Goal: Book appointment/travel/reservation

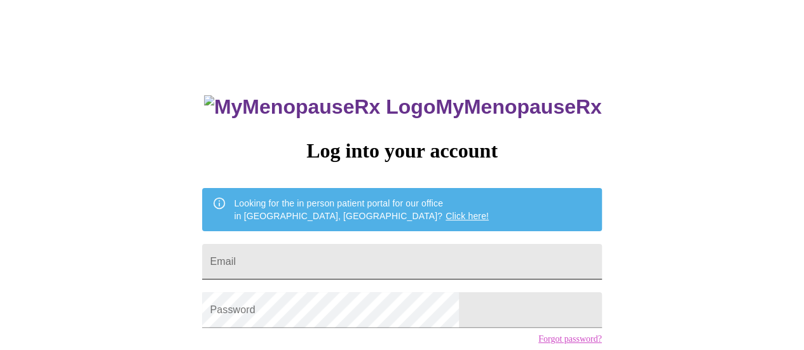
scroll to position [97, 0]
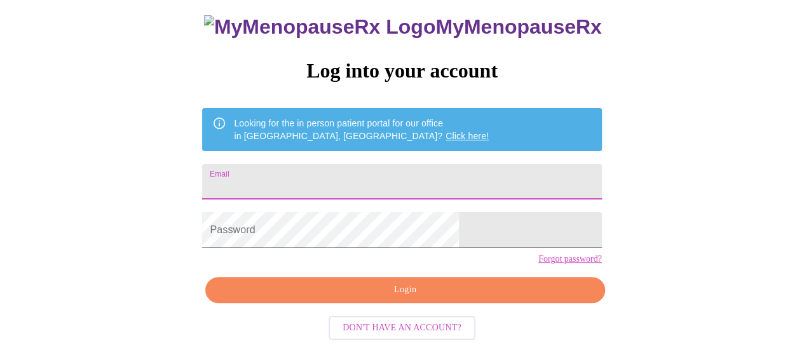
click at [385, 164] on input "Email" at bounding box center [401, 182] width 399 height 36
drag, startPoint x: 413, startPoint y: 167, endPoint x: 247, endPoint y: 166, distance: 166.0
click at [247, 166] on div "MyMenopauseRx Log into your account Looking for the in person patient portal fo…" at bounding box center [402, 135] width 794 height 420
type input "born2bwilds@hotmail.com"
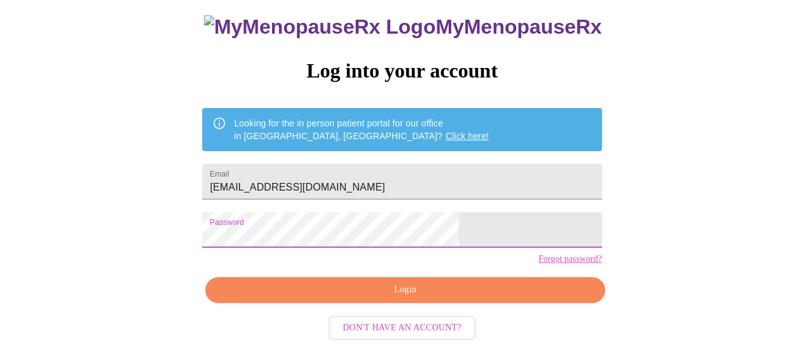
click at [437, 297] on span "Login" at bounding box center [405, 290] width 370 height 16
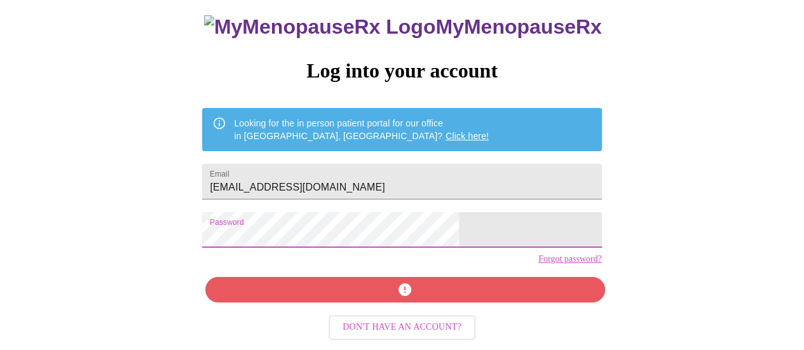
click at [271, 213] on div "MyMenopauseRx Log into your account Looking for the in person patient portal fo…" at bounding box center [402, 170] width 425 height 350
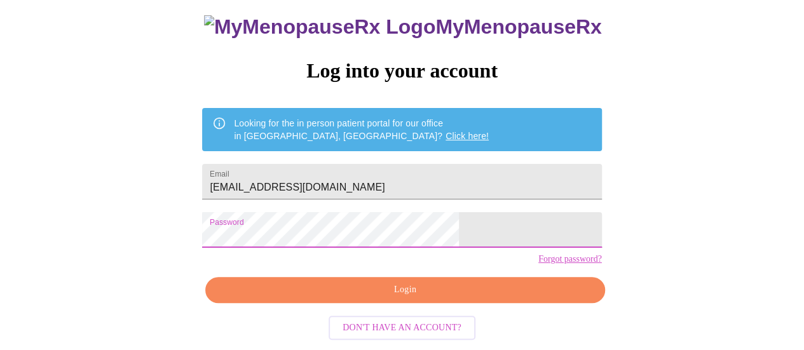
click at [427, 298] on span "Login" at bounding box center [405, 290] width 370 height 16
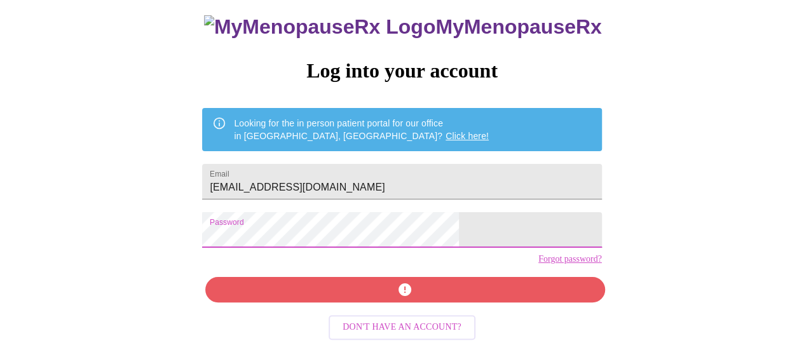
click at [270, 224] on div "MyMenopauseRx Log into your account Looking for the in person patient portal fo…" at bounding box center [402, 170] width 425 height 350
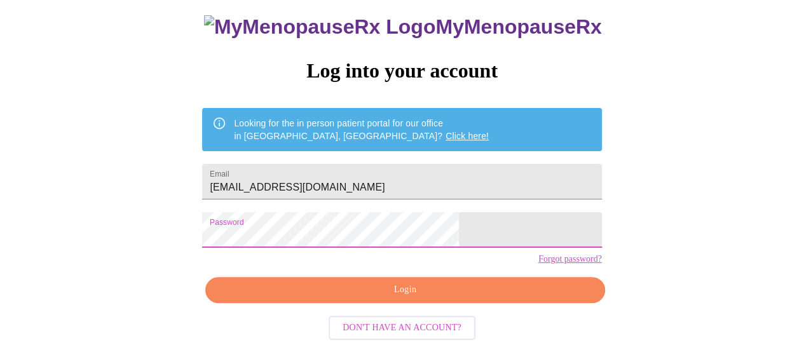
click at [423, 298] on span "Login" at bounding box center [405, 290] width 370 height 16
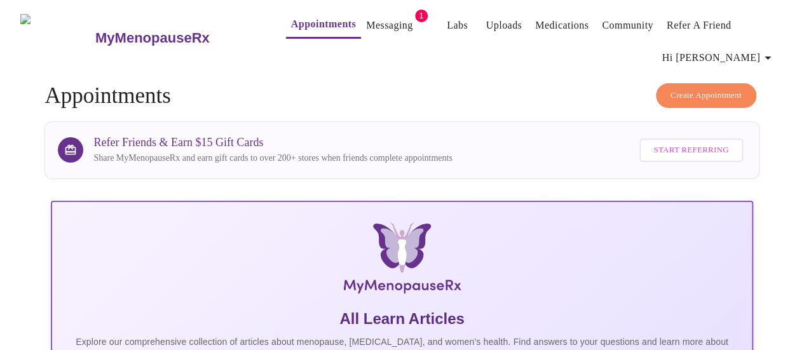
click at [368, 18] on link "Messaging" at bounding box center [389, 26] width 46 height 18
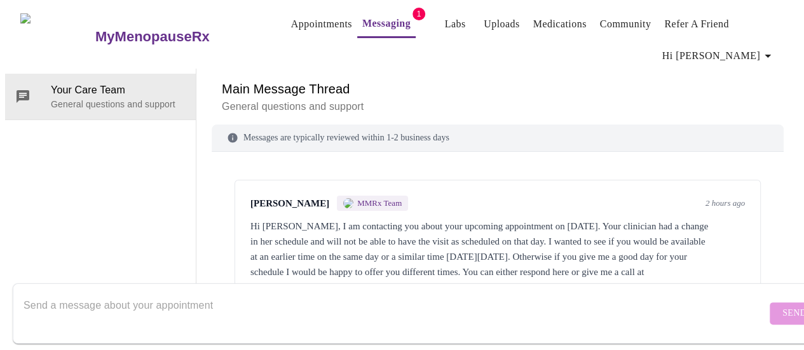
click at [305, 16] on link "Appointments" at bounding box center [321, 24] width 61 height 18
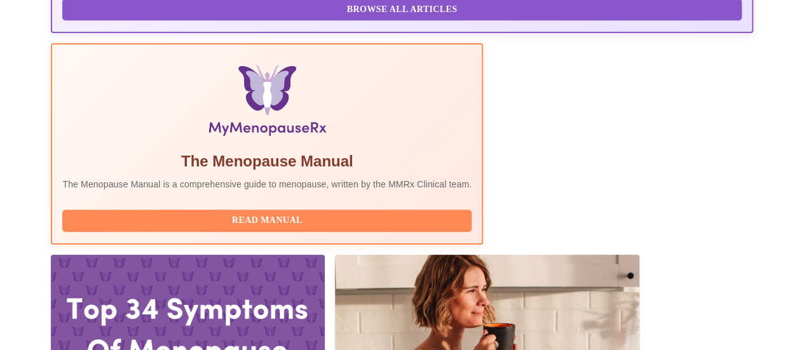
scroll to position [445, 0]
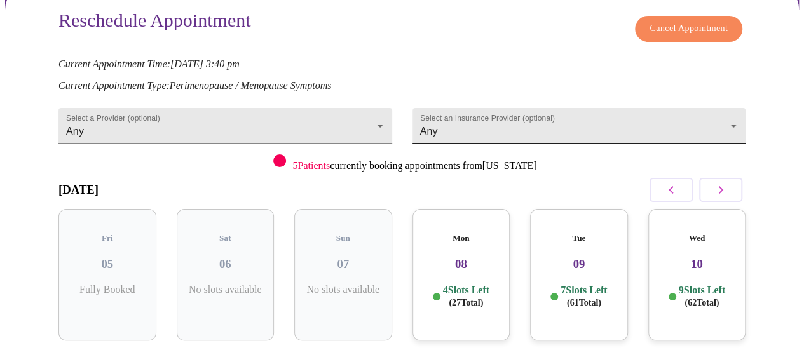
scroll to position [191, 0]
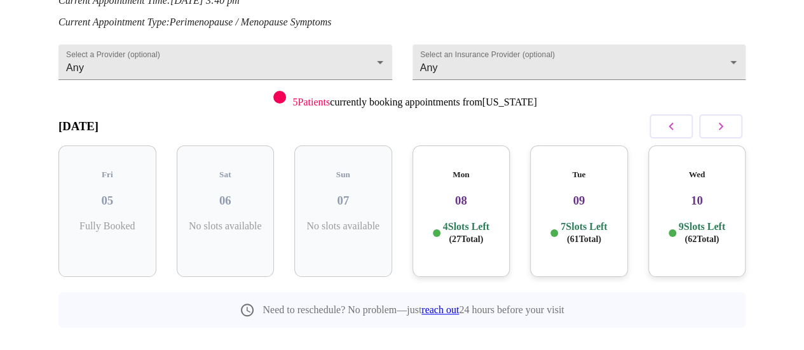
click at [720, 119] on icon "button" at bounding box center [721, 126] width 15 height 15
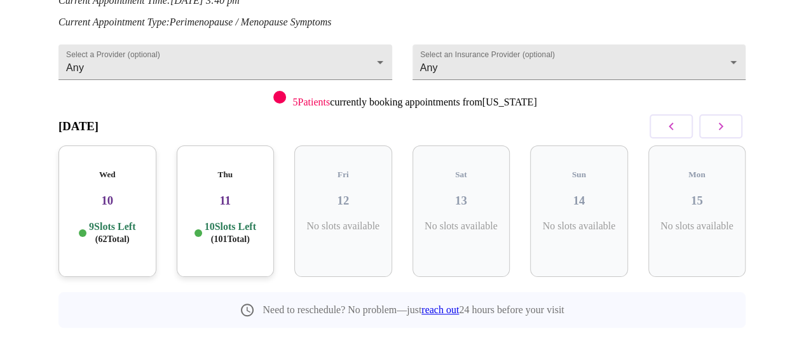
click at [720, 119] on icon "button" at bounding box center [721, 126] width 15 height 15
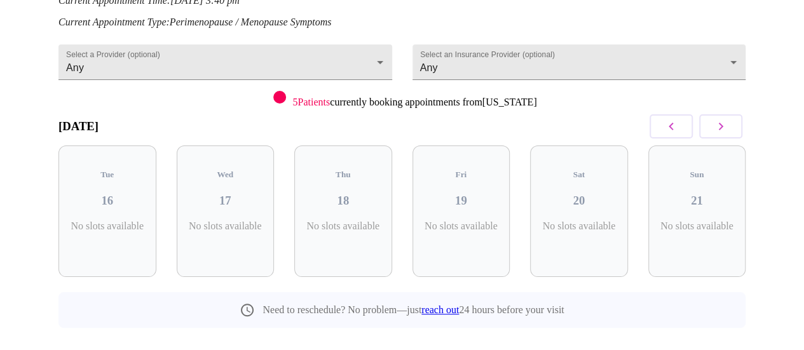
click at [720, 119] on icon "button" at bounding box center [721, 126] width 15 height 15
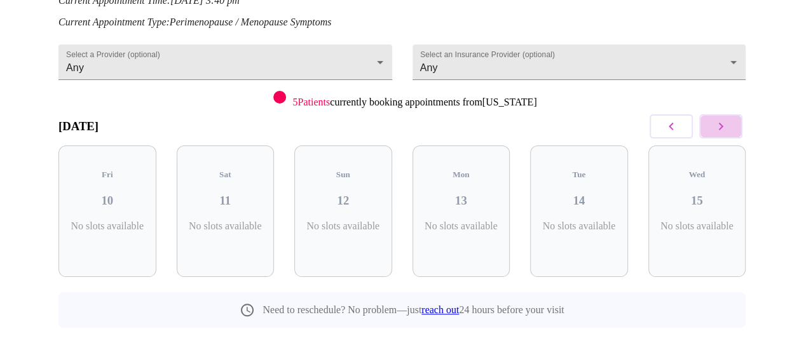
click at [720, 119] on icon "button" at bounding box center [721, 126] width 15 height 15
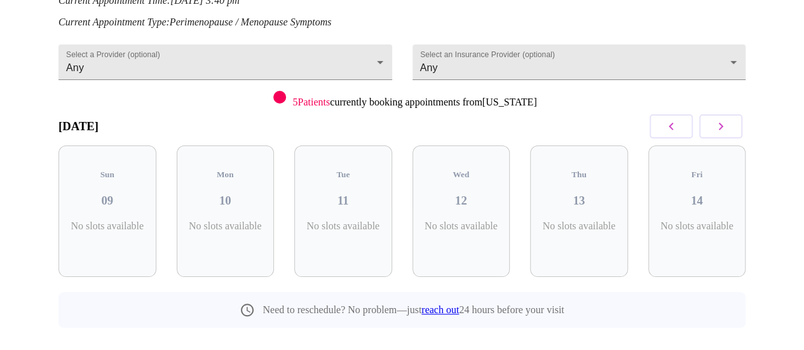
click at [720, 119] on icon "button" at bounding box center [721, 126] width 15 height 15
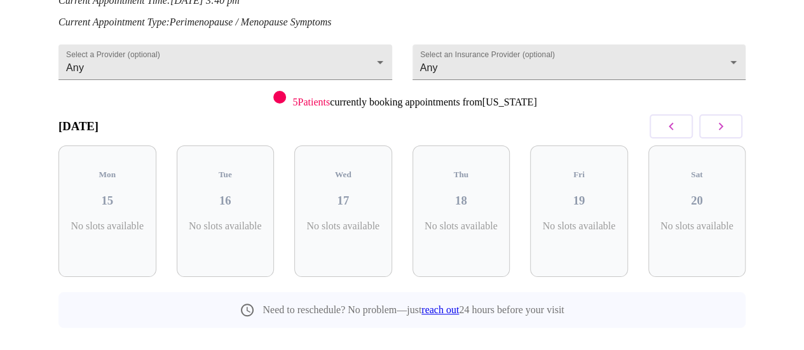
click at [663, 118] on button "button" at bounding box center [671, 126] width 43 height 24
click at [716, 194] on h3 "08" at bounding box center [698, 201] width 78 height 14
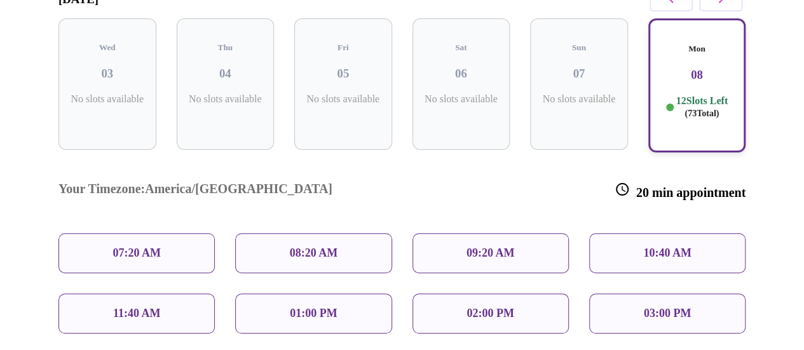
scroll to position [382, 0]
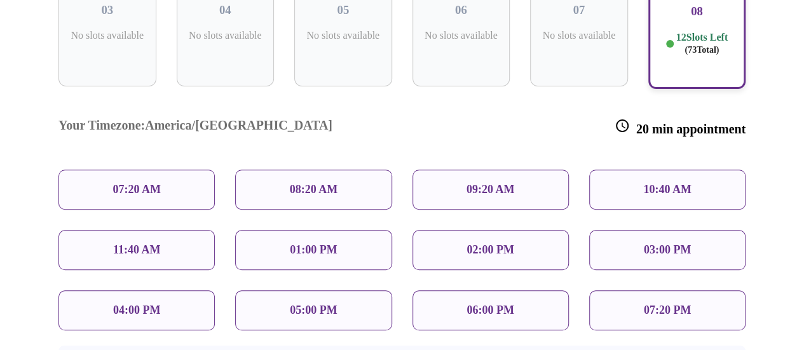
click at [130, 304] on p "04:00 PM" at bounding box center [136, 310] width 47 height 13
click at [132, 304] on p "04:00 PM" at bounding box center [136, 310] width 47 height 13
click at [137, 304] on p "04:00 PM" at bounding box center [136, 310] width 47 height 13
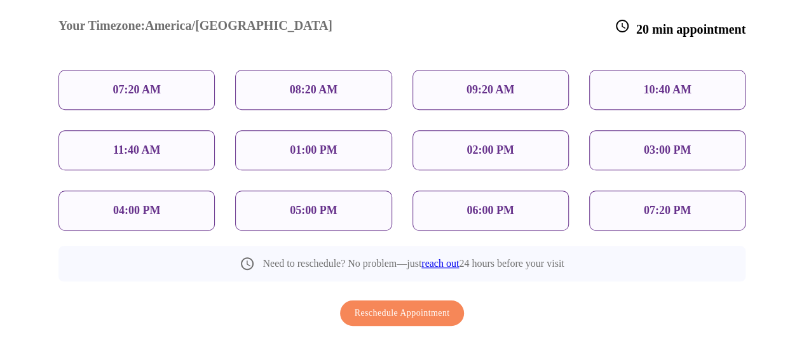
scroll to position [418, 0]
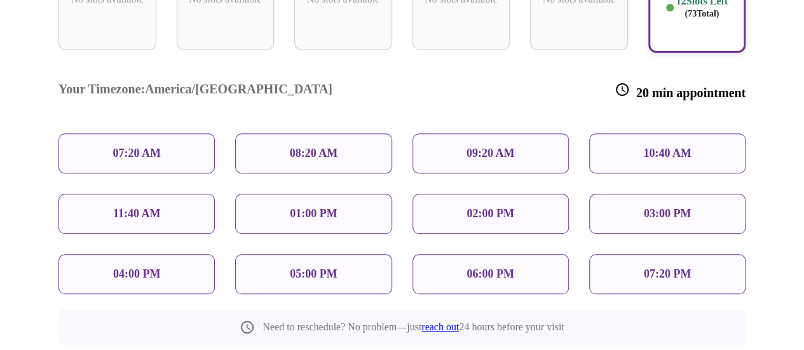
click at [153, 254] on div "04:00 PM" at bounding box center [137, 274] width 156 height 40
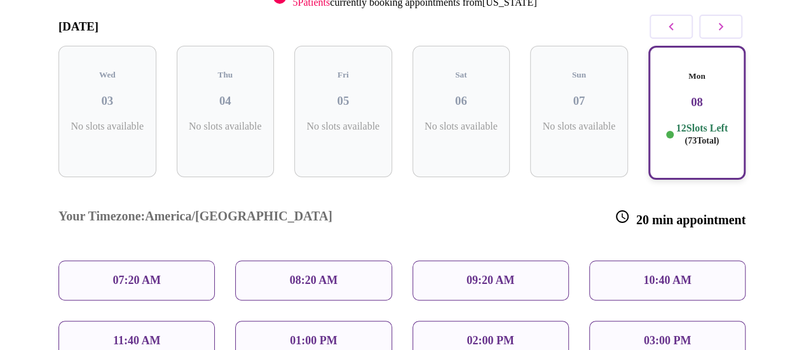
scroll to position [354, 0]
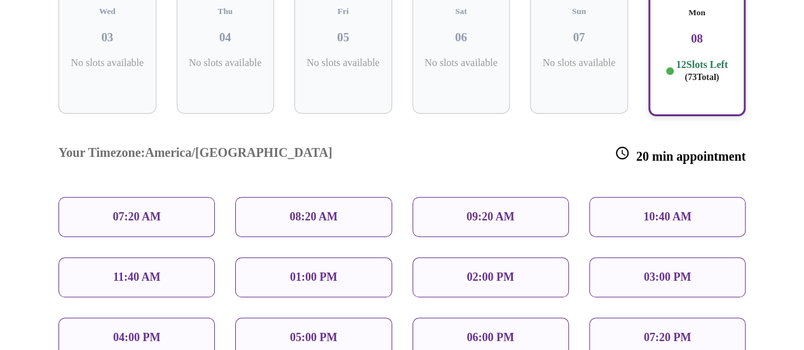
click at [177, 318] on div "04:00 PM" at bounding box center [137, 338] width 156 height 40
click at [176, 318] on div "04:00 PM" at bounding box center [137, 338] width 156 height 40
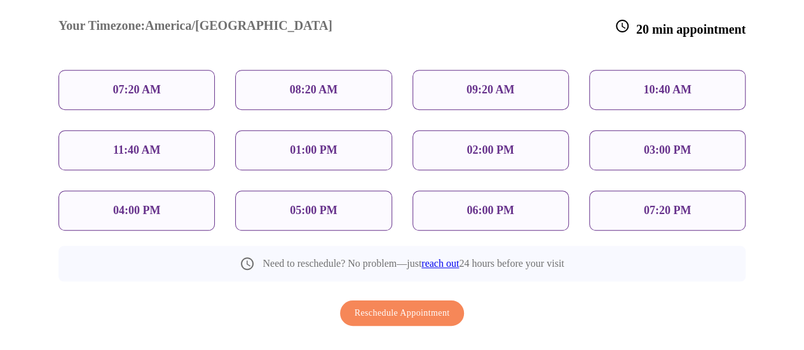
click at [680, 144] on p "03:00 PM" at bounding box center [667, 150] width 47 height 13
click at [721, 70] on div "10:40 AM" at bounding box center [668, 90] width 156 height 40
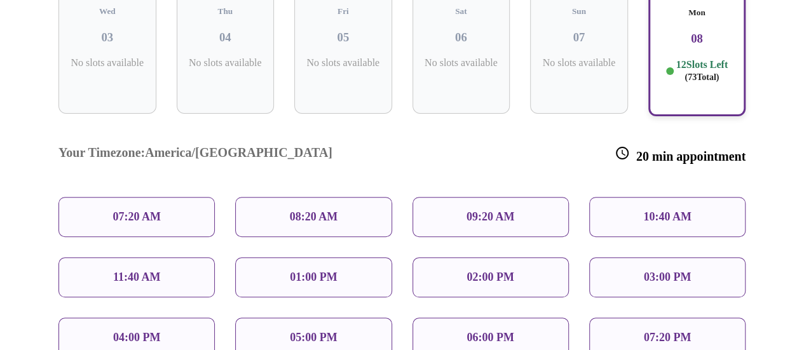
scroll to position [291, 0]
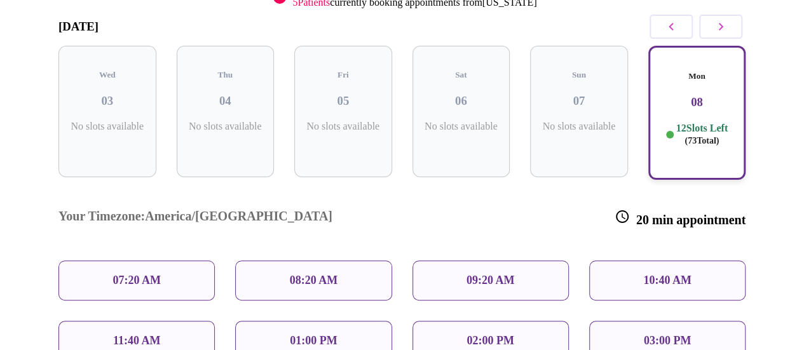
click at [703, 95] on h3 "08" at bounding box center [697, 102] width 75 height 14
click at [720, 20] on icon "button" at bounding box center [721, 26] width 15 height 15
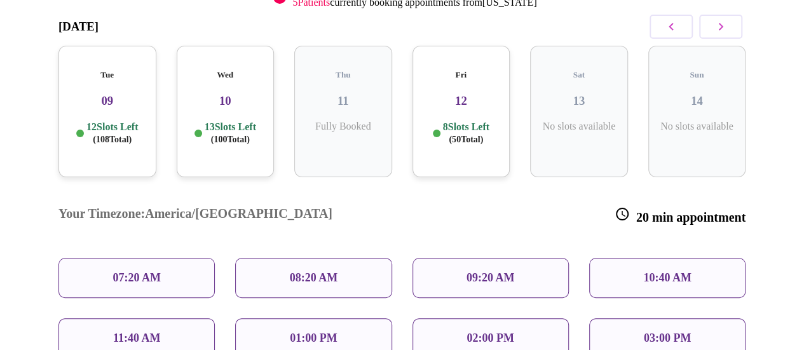
click at [108, 121] on p "12 Slots Left ( 108 Total)" at bounding box center [112, 133] width 52 height 25
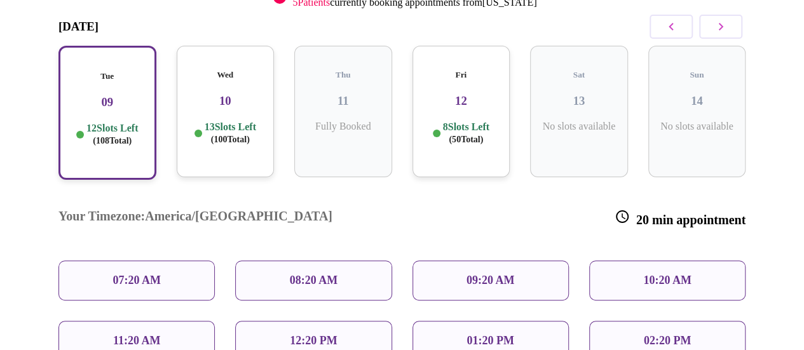
click at [649, 274] on p "10:20 AM" at bounding box center [668, 280] width 48 height 13
click at [661, 274] on p "10:20 AM" at bounding box center [668, 280] width 48 height 13
drag, startPoint x: 661, startPoint y: 230, endPoint x: 679, endPoint y: 236, distance: 18.3
click at [679, 274] on p "10:20 AM" at bounding box center [668, 280] width 48 height 13
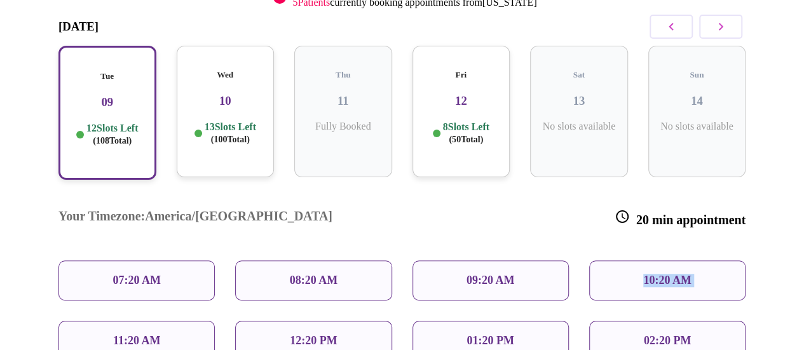
click at [679, 274] on p "10:20 AM" at bounding box center [668, 280] width 48 height 13
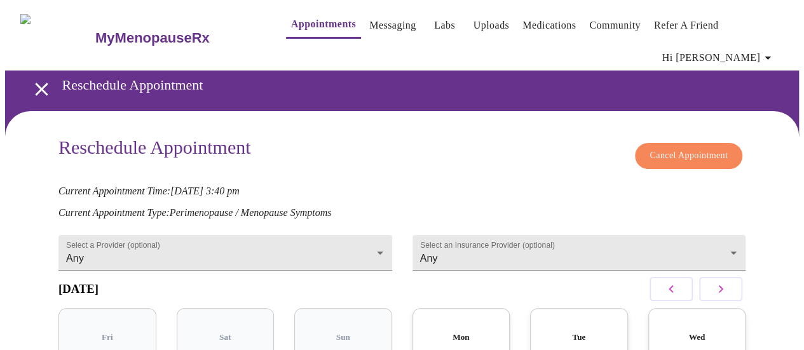
scroll to position [127, 0]
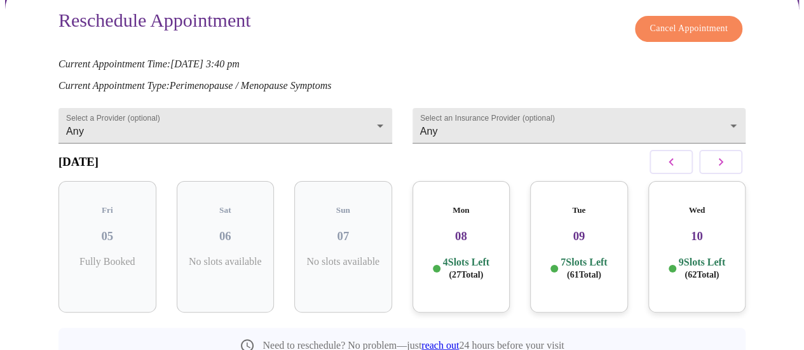
click at [735, 160] on button "button" at bounding box center [721, 162] width 43 height 24
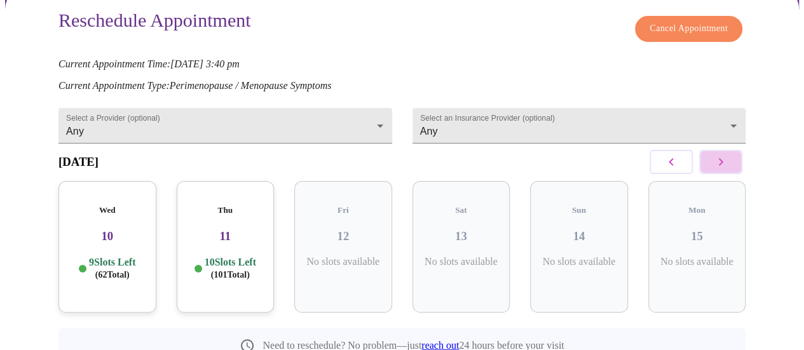
click at [735, 160] on button "button" at bounding box center [721, 162] width 43 height 24
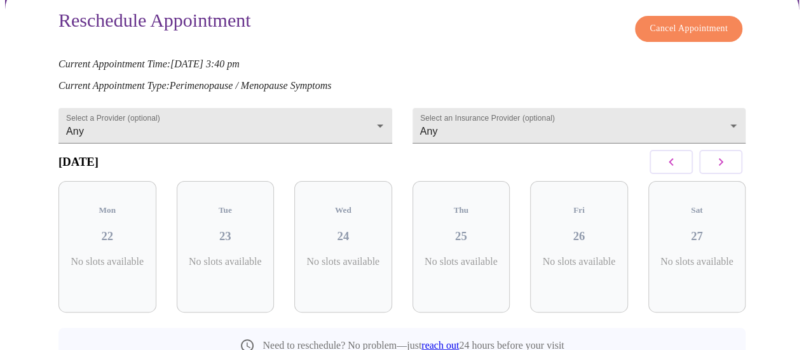
click at [735, 160] on button "button" at bounding box center [721, 162] width 43 height 24
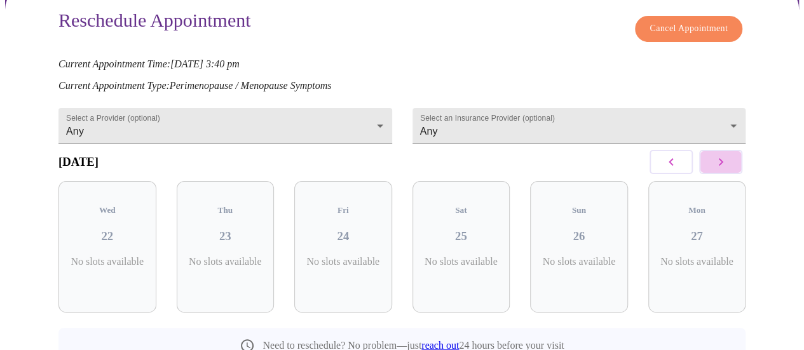
click at [735, 160] on button "button" at bounding box center [721, 162] width 43 height 24
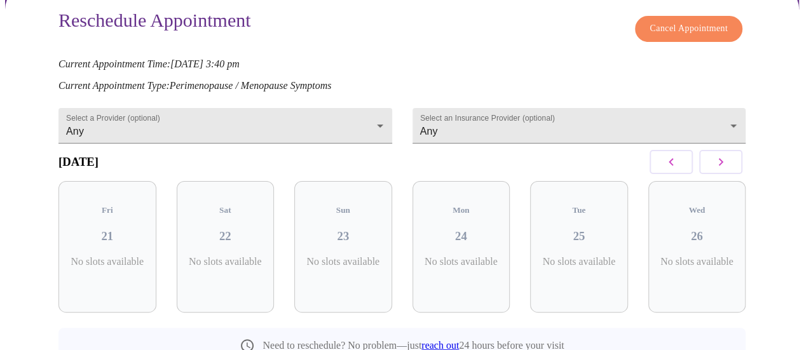
click at [735, 160] on button "button" at bounding box center [721, 162] width 43 height 24
click at [673, 163] on icon "button" at bounding box center [671, 162] width 15 height 15
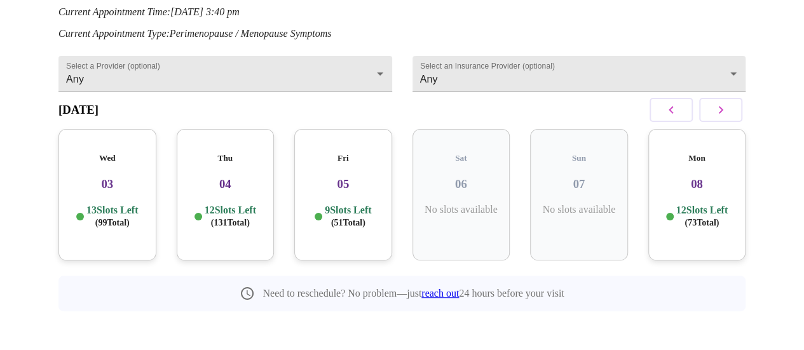
click at [720, 183] on div "Mon 08 12 Slots Left ( 73 Total)" at bounding box center [698, 195] width 98 height 132
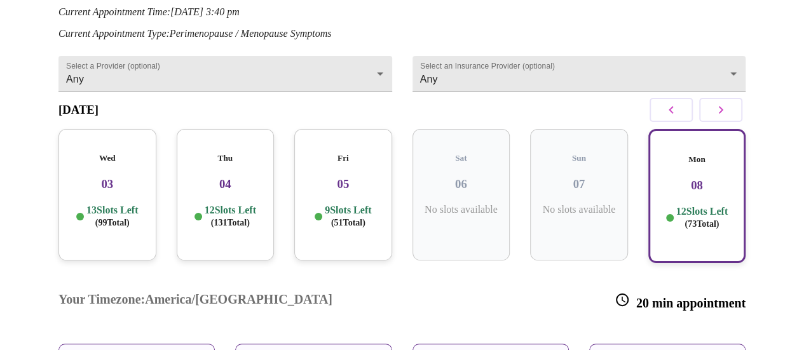
scroll to position [243, 0]
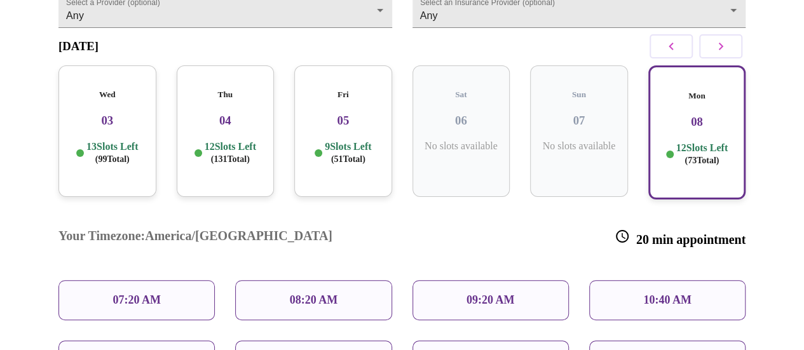
click at [734, 48] on button "button" at bounding box center [721, 46] width 43 height 24
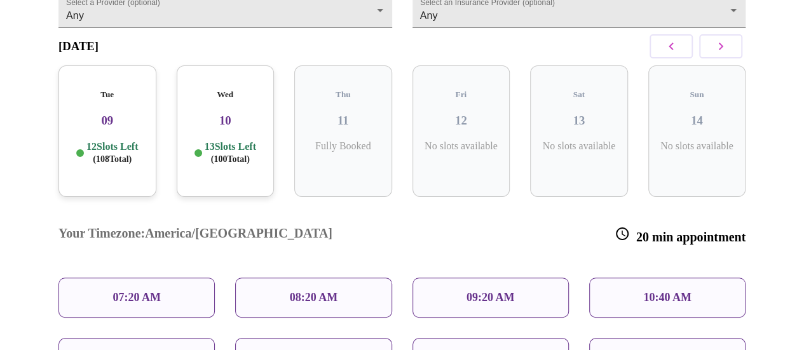
click at [104, 125] on div "Tue 09 12 Slots Left ( 108 Total)" at bounding box center [108, 132] width 98 height 132
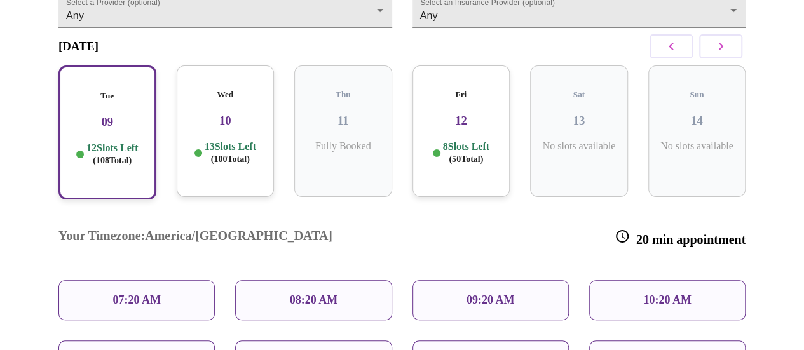
click at [632, 280] on div "10:20 AM" at bounding box center [668, 300] width 156 height 40
click at [633, 280] on div "10:20 AM" at bounding box center [668, 300] width 156 height 40
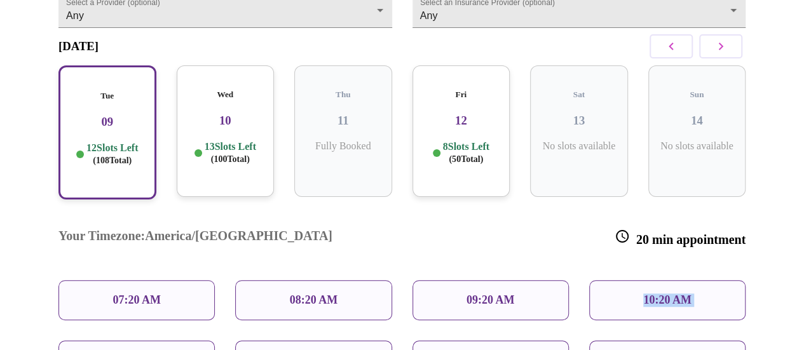
click at [633, 280] on div "10:20 AM" at bounding box center [668, 300] width 156 height 40
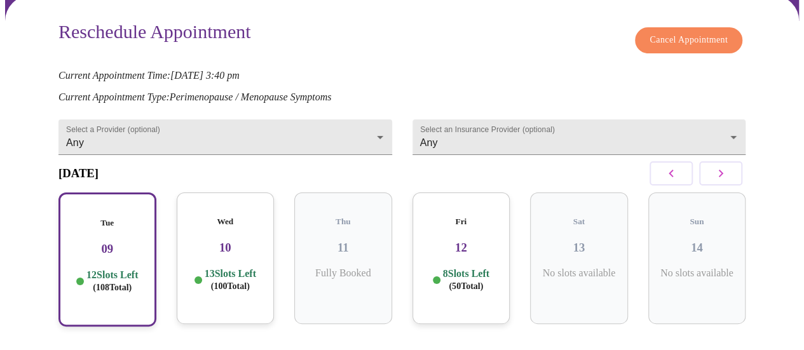
scroll to position [52, 0]
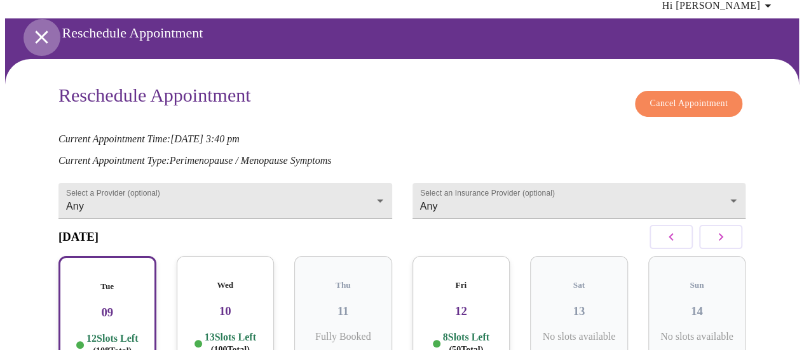
click at [48, 34] on button "open drawer" at bounding box center [42, 37] width 38 height 38
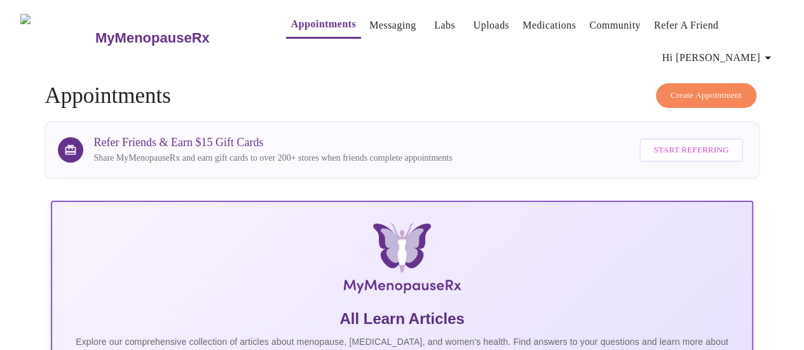
click at [374, 18] on link "Messaging" at bounding box center [392, 26] width 46 height 18
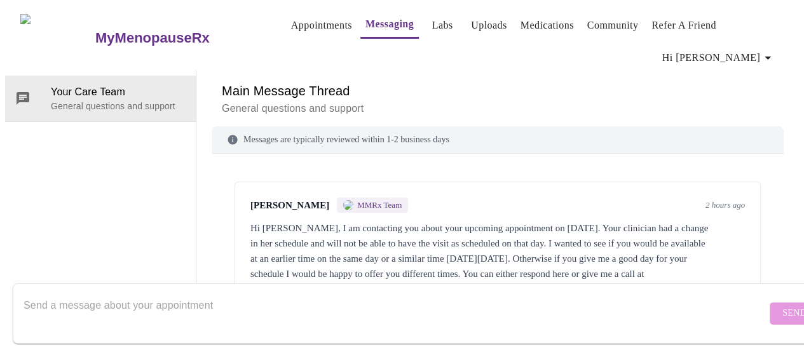
scroll to position [29, 0]
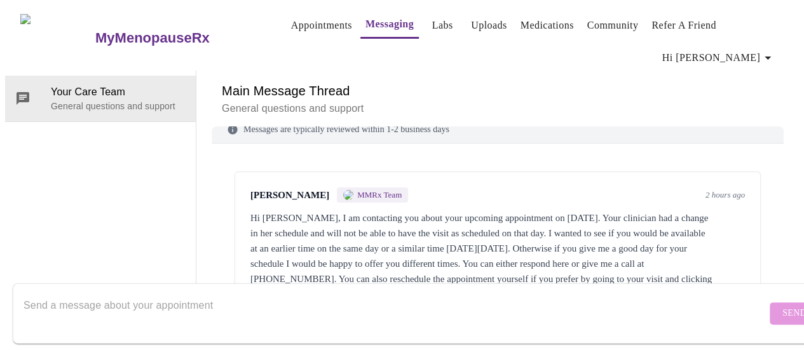
click at [290, 296] on textarea "Send a message about your appointment" at bounding box center [395, 313] width 743 height 41
type textarea "i"
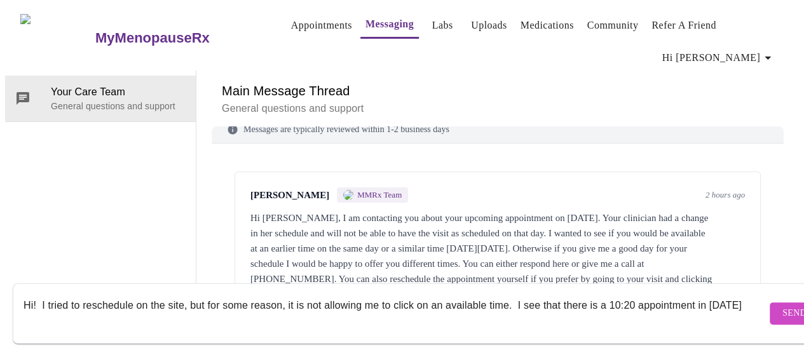
click at [147, 139] on div "Your Care Team General questions and support" at bounding box center [100, 194] width 191 height 247
click at [705, 297] on textarea "Hi! I tried to reschedule on the site, but for some reason, it is not allowing …" at bounding box center [395, 313] width 743 height 41
click at [130, 309] on textarea "Hi! I tried to reschedule on the site, but for some reason, it is not allowing …" at bounding box center [395, 313] width 743 height 41
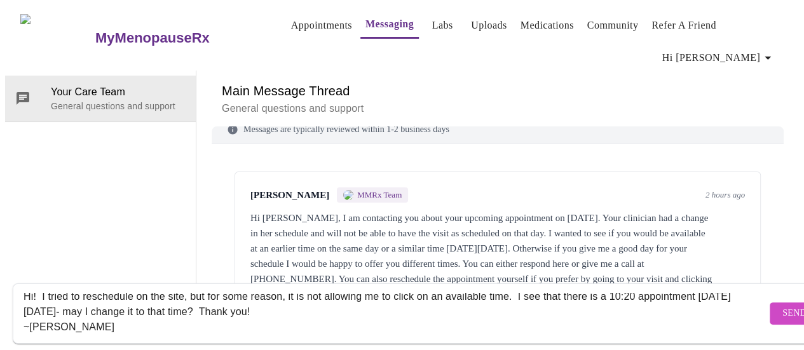
type textarea "Hi! I tried to reschedule on the site, but for some reason, it is not allowing …"
click at [783, 306] on span "Send" at bounding box center [795, 314] width 24 height 16
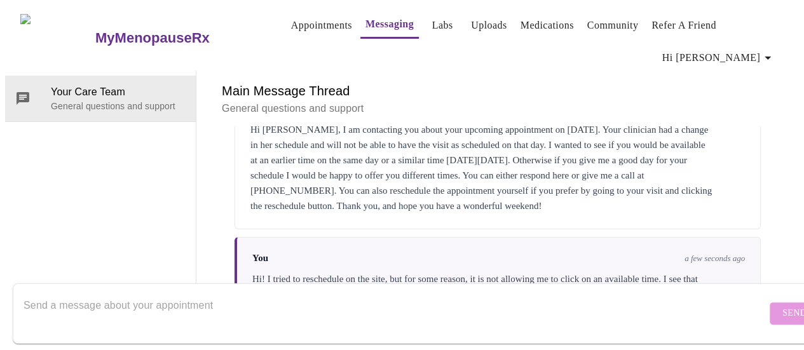
scroll to position [65, 0]
click at [453, 293] on textarea "Send a message about your appointment" at bounding box center [395, 313] width 743 height 41
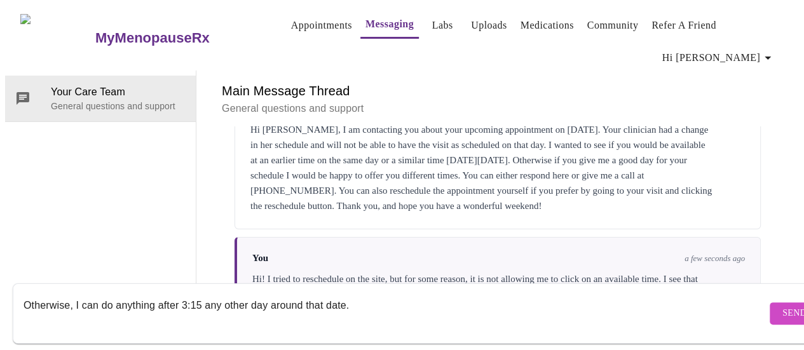
type textarea "Otherwise, I can do anything after 3:15 any other day around that date."
click at [783, 306] on span "Send" at bounding box center [795, 314] width 24 height 16
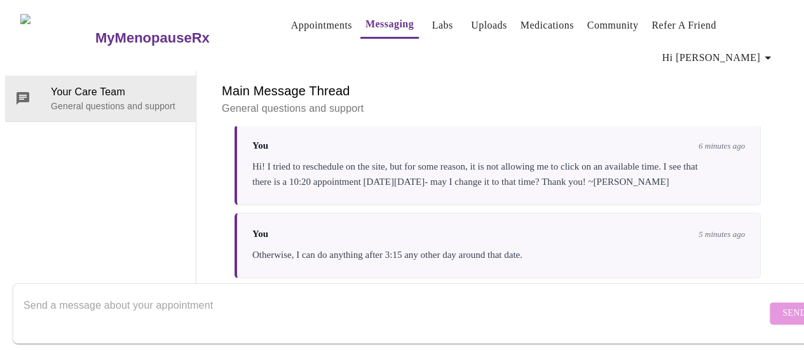
scroll to position [307, 0]
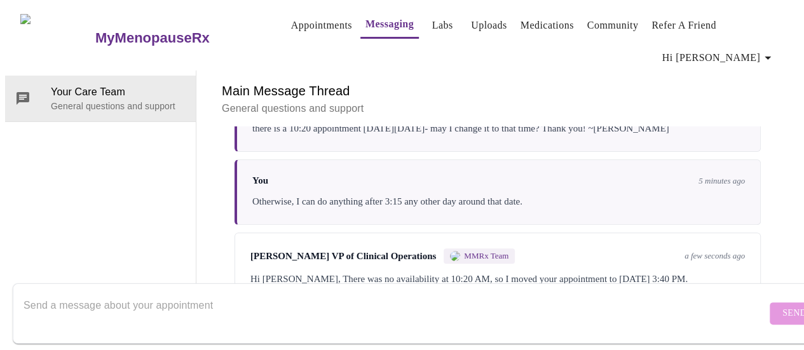
click at [369, 293] on textarea "Send a message about your appointment" at bounding box center [395, 313] width 743 height 41
type textarea "That works! Thank you, and enjoy your weekend! :)"
click at [783, 306] on span "Send" at bounding box center [795, 314] width 24 height 16
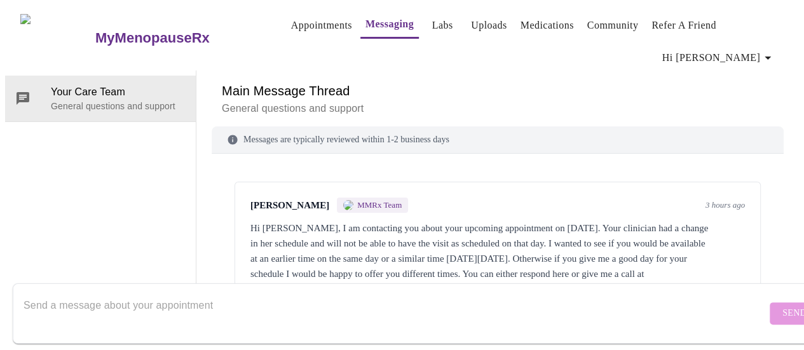
scroll to position [0, 0]
click at [286, 13] on button "Appointments" at bounding box center [321, 25] width 71 height 25
click at [291, 18] on link "Appointments" at bounding box center [321, 26] width 61 height 18
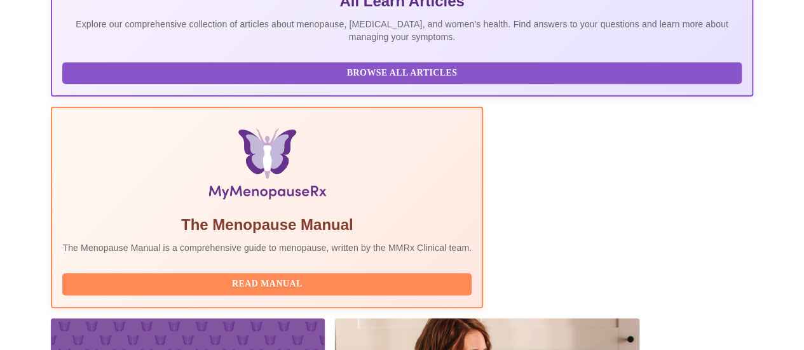
scroll to position [382, 0]
